Goal: Find specific page/section: Find specific page/section

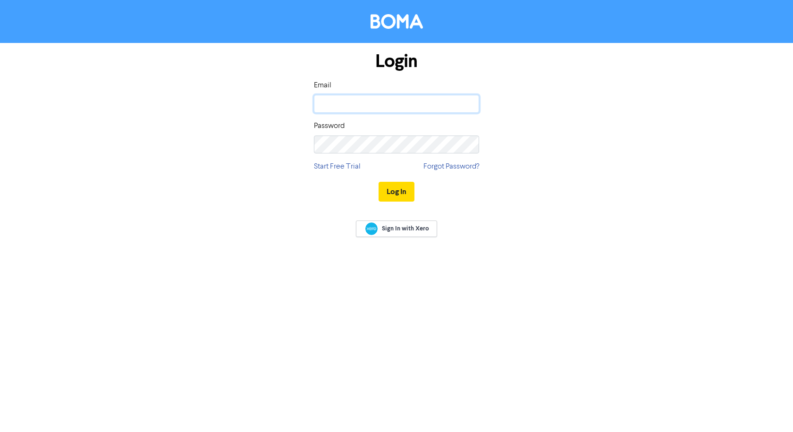
type input "[PERSON_NAME][EMAIL_ADDRESS][DOMAIN_NAME]"
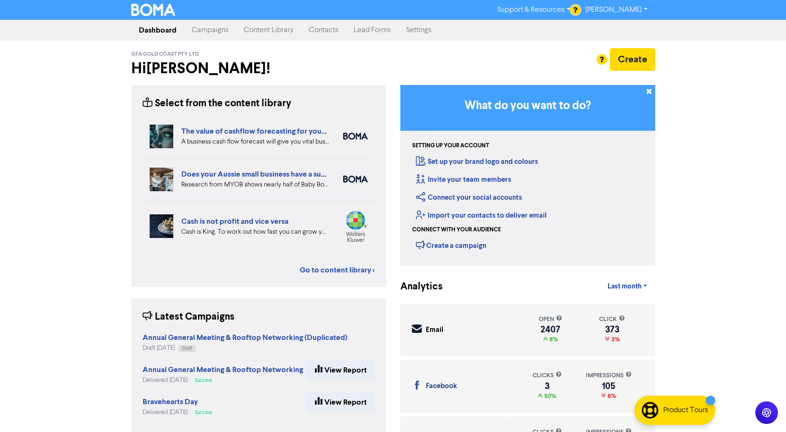
click at [318, 32] on link "Contacts" at bounding box center [323, 30] width 45 height 19
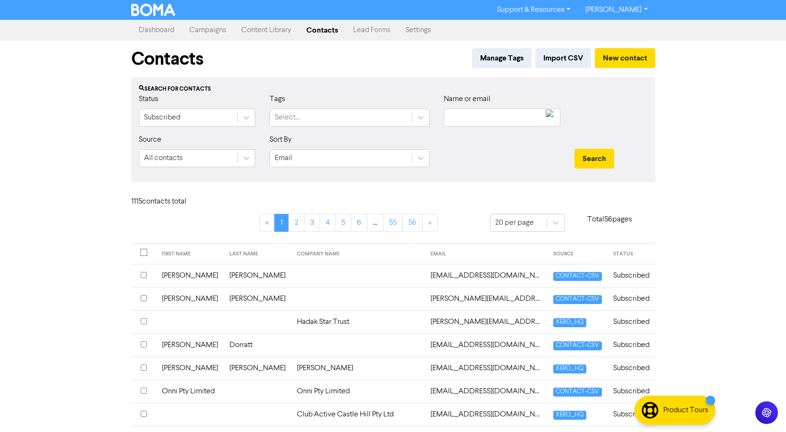
click at [255, 27] on link "Content Library" at bounding box center [266, 30] width 65 height 19
